Goal: Information Seeking & Learning: Learn about a topic

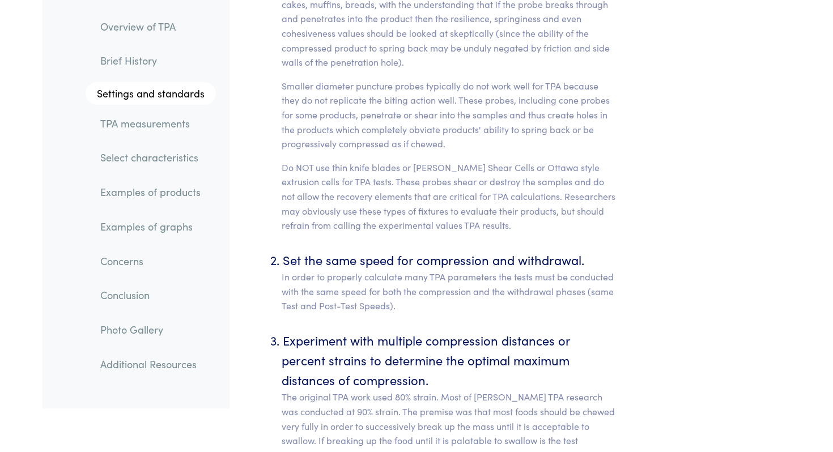
scroll to position [4927, 0]
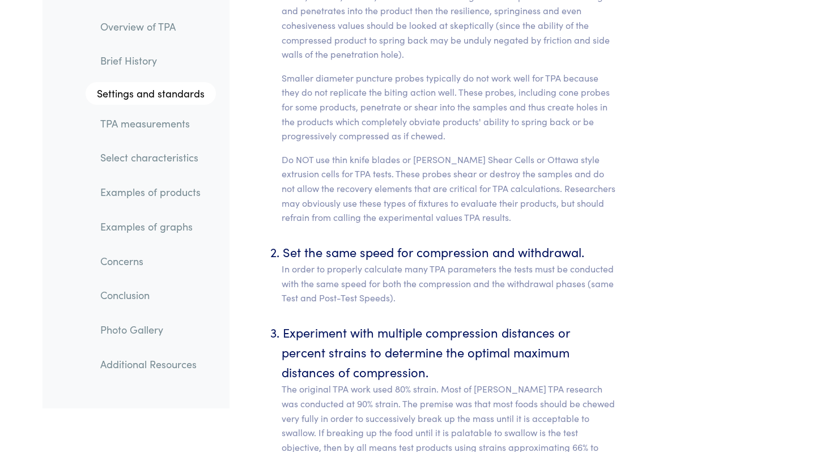
click at [143, 125] on link "TPA measurements" at bounding box center [153, 123] width 125 height 26
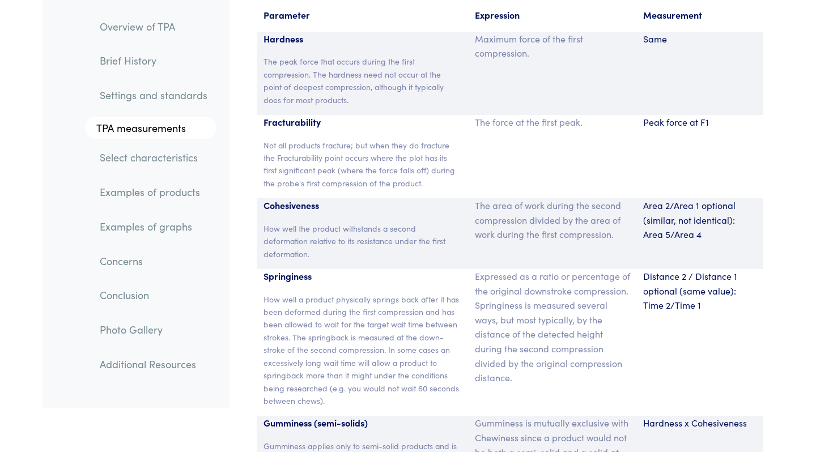
scroll to position [7508, 0]
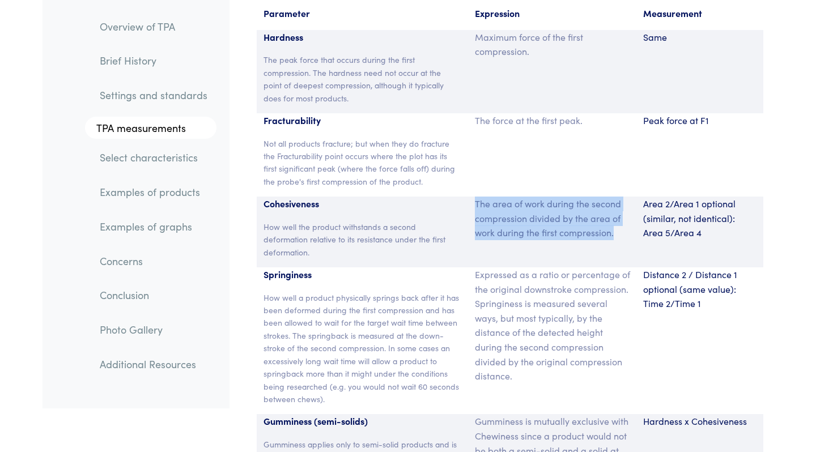
drag, startPoint x: 476, startPoint y: 172, endPoint x: 541, endPoint y: 227, distance: 85.2
click at [541, 227] on div "The area of work during the second compression divided by the area of work duri…" at bounding box center [552, 232] width 169 height 71
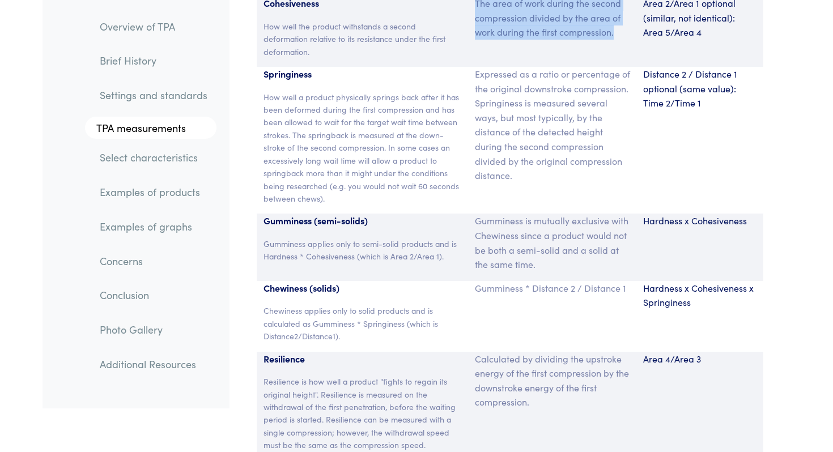
scroll to position [7707, 0]
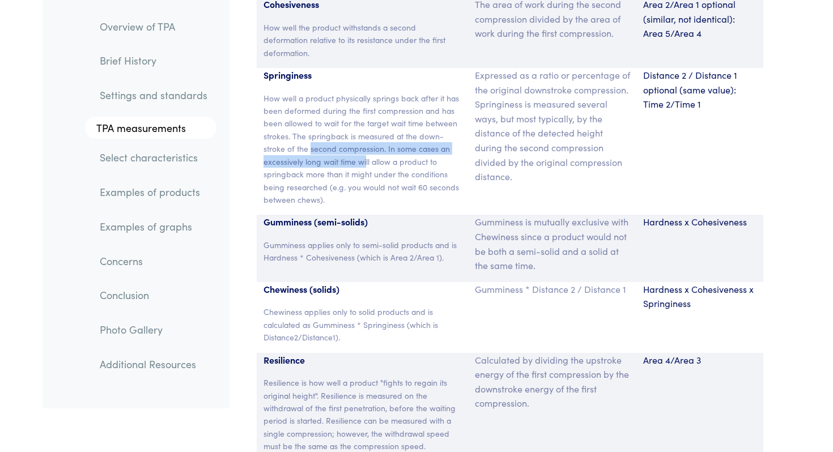
drag, startPoint x: 310, startPoint y: 114, endPoint x: 363, endPoint y: 131, distance: 55.0
click at [363, 131] on p "How well a product physically springs back after it has been deformed during th…" at bounding box center [362, 149] width 198 height 114
click at [376, 166] on p "How well a product physically springs back after it has been deformed during th…" at bounding box center [362, 149] width 198 height 114
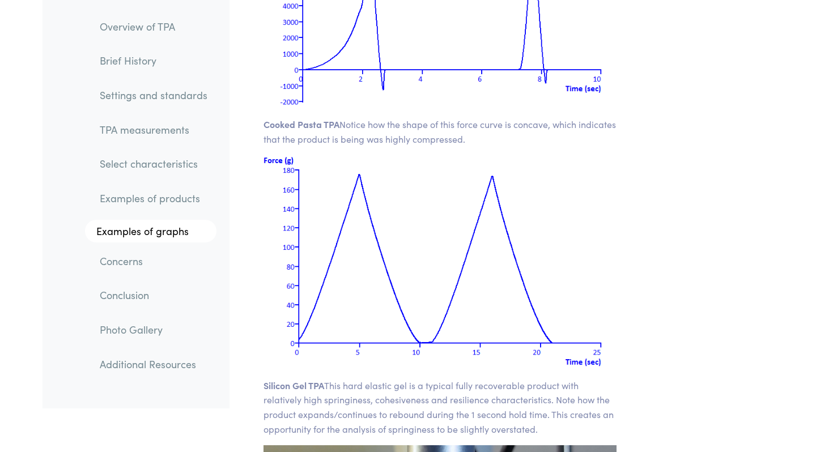
scroll to position [16112, 0]
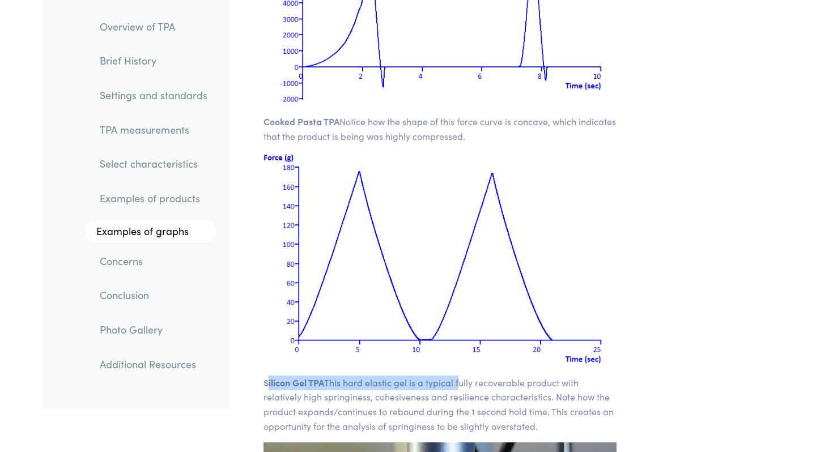
drag, startPoint x: 267, startPoint y: 341, endPoint x: 459, endPoint y: 344, distance: 191.5
click at [459, 376] on p "Silicon Gel TPA This hard elastic gel is a typical fully recoverable product wi…" at bounding box center [439, 405] width 353 height 58
click at [507, 376] on p "Silicon Gel TPA This hard elastic gel is a typical fully recoverable product wi…" at bounding box center [439, 405] width 353 height 58
drag, startPoint x: 303, startPoint y: 362, endPoint x: 580, endPoint y: 367, distance: 277.7
click at [580, 376] on p "Silicon Gel TPA This hard elastic gel is a typical fully recoverable product wi…" at bounding box center [439, 405] width 353 height 58
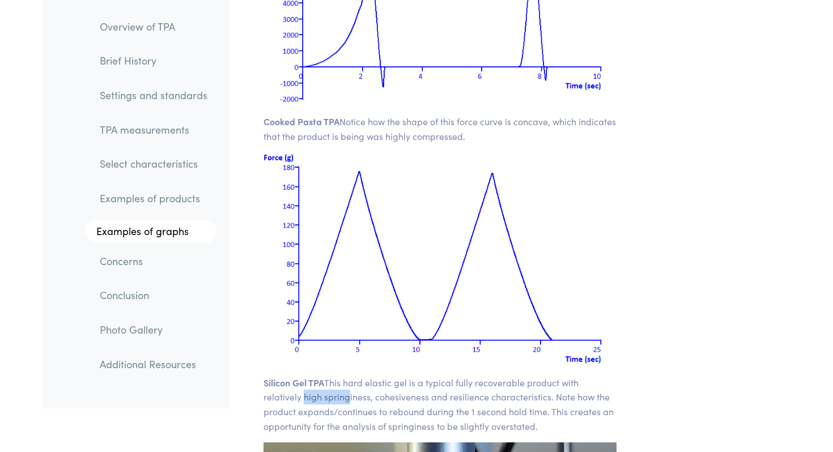
drag, startPoint x: 299, startPoint y: 351, endPoint x: 342, endPoint y: 359, distance: 43.9
click at [342, 376] on p "Silicon Gel TPA This hard elastic gel is a typical fully recoverable product wi…" at bounding box center [439, 405] width 353 height 58
click at [425, 386] on p "Silicon Gel TPA This hard elastic gel is a typical fully recoverable product wi…" at bounding box center [439, 405] width 353 height 58
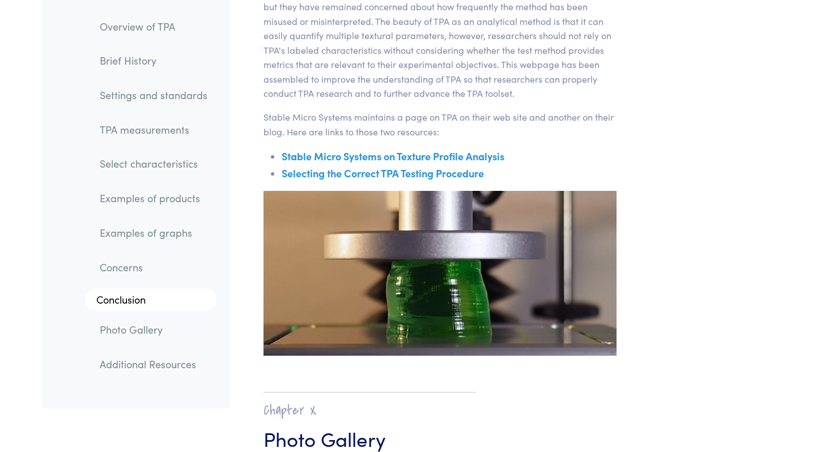
scroll to position [18316, 0]
